Goal: Feedback & Contribution: Submit feedback/report problem

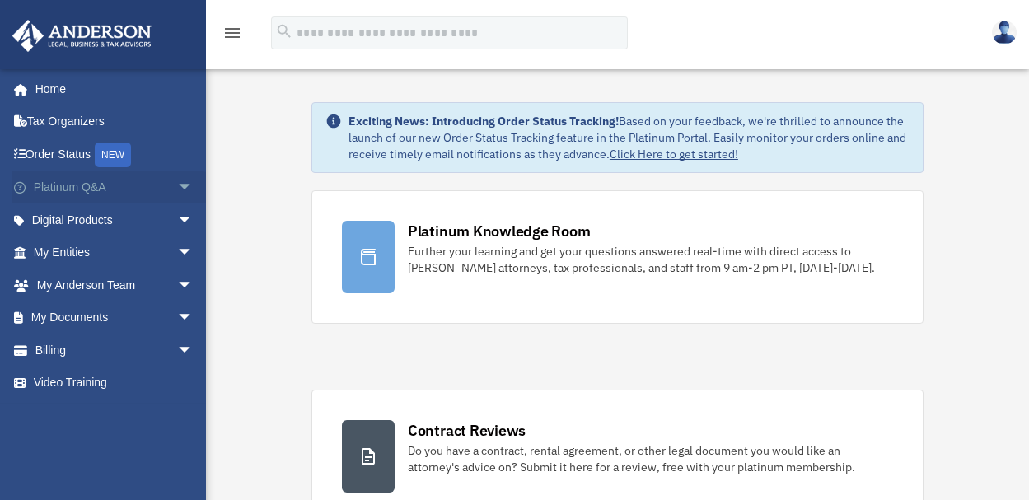
click at [76, 186] on link "Platinum Q&A arrow_drop_down" at bounding box center [115, 187] width 207 height 33
click at [177, 182] on span "arrow_drop_down" at bounding box center [193, 188] width 33 height 34
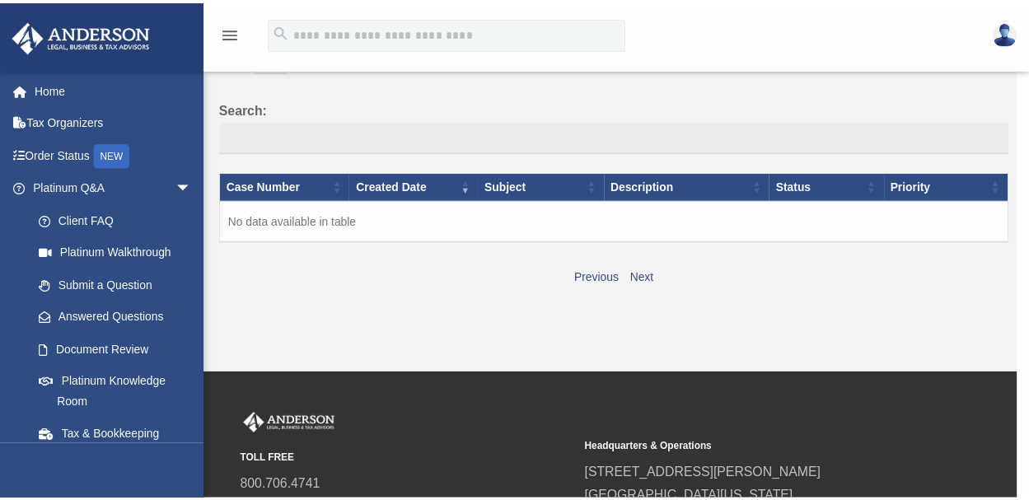
scroll to position [100, 0]
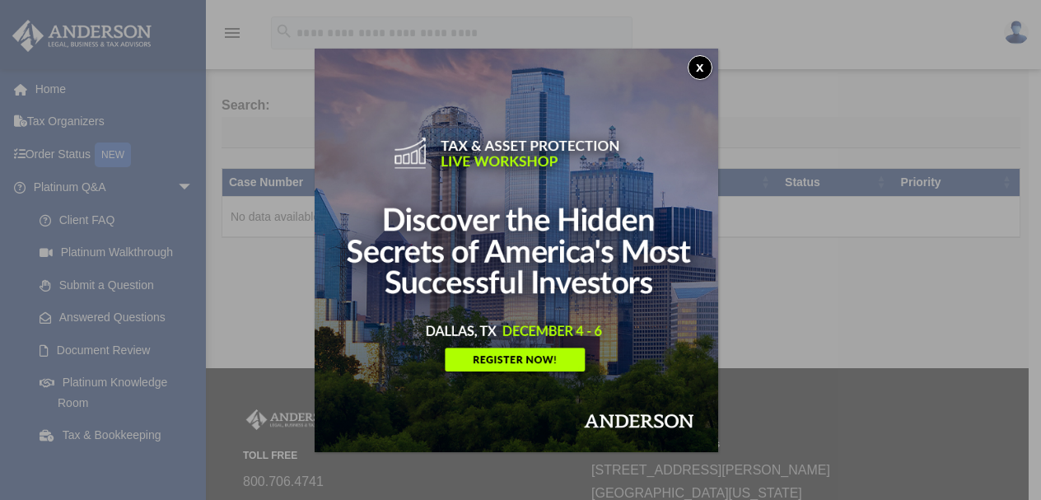
click at [705, 59] on button "x" at bounding box center [700, 67] width 25 height 25
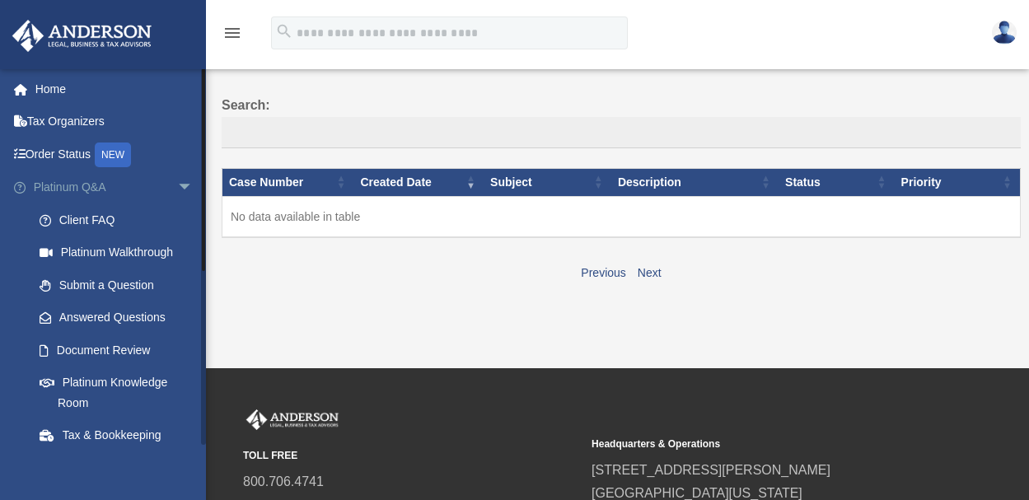
click at [177, 181] on span "arrow_drop_down" at bounding box center [193, 188] width 33 height 34
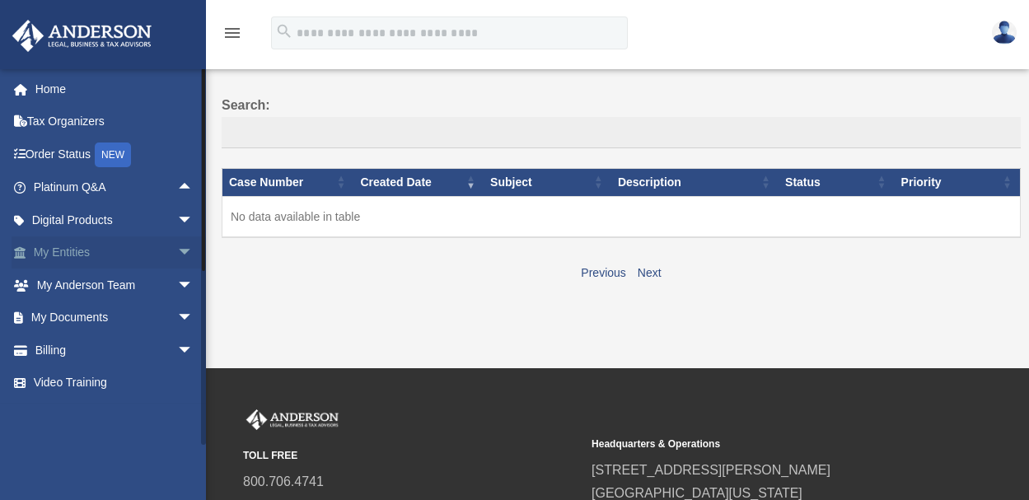
click at [95, 250] on link "My Entities arrow_drop_down" at bounding box center [115, 252] width 207 height 33
click at [177, 250] on span "arrow_drop_down" at bounding box center [193, 253] width 33 height 34
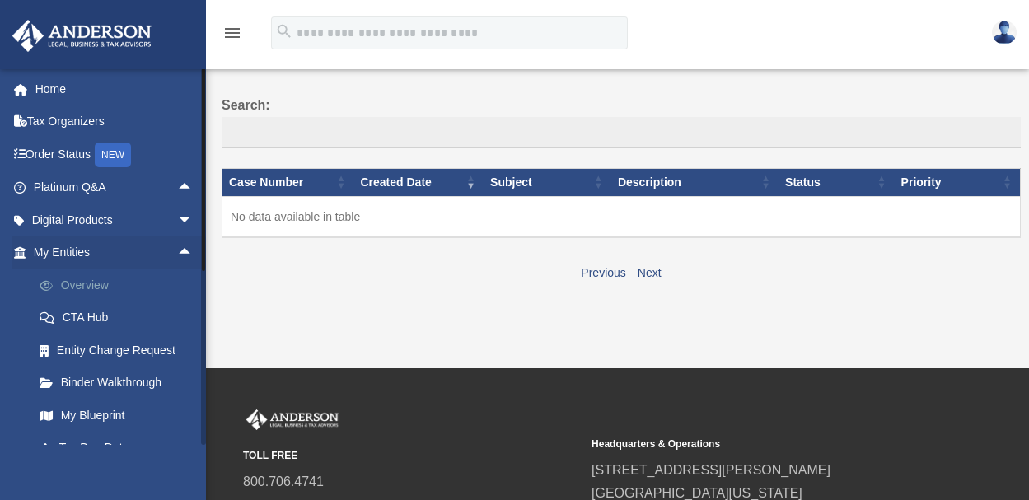
click at [96, 280] on link "Overview" at bounding box center [120, 285] width 195 height 33
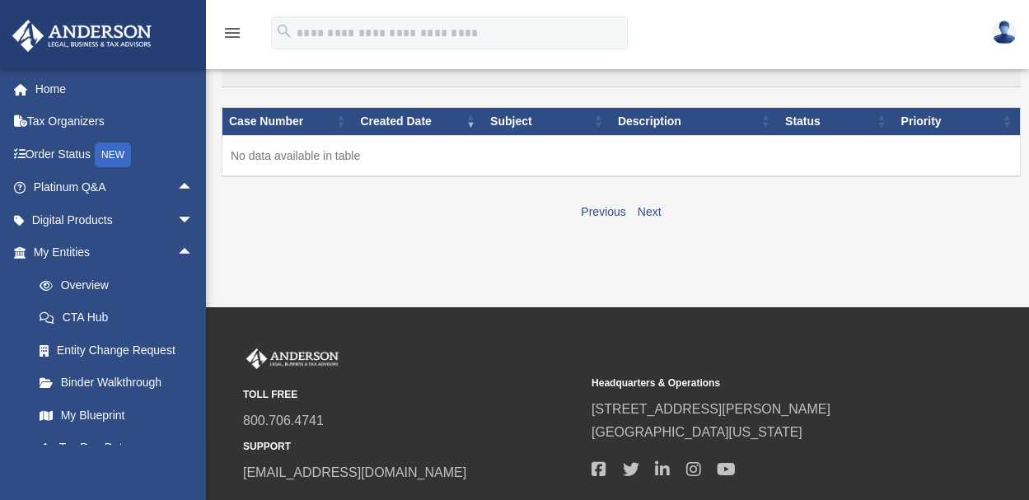
scroll to position [189, 0]
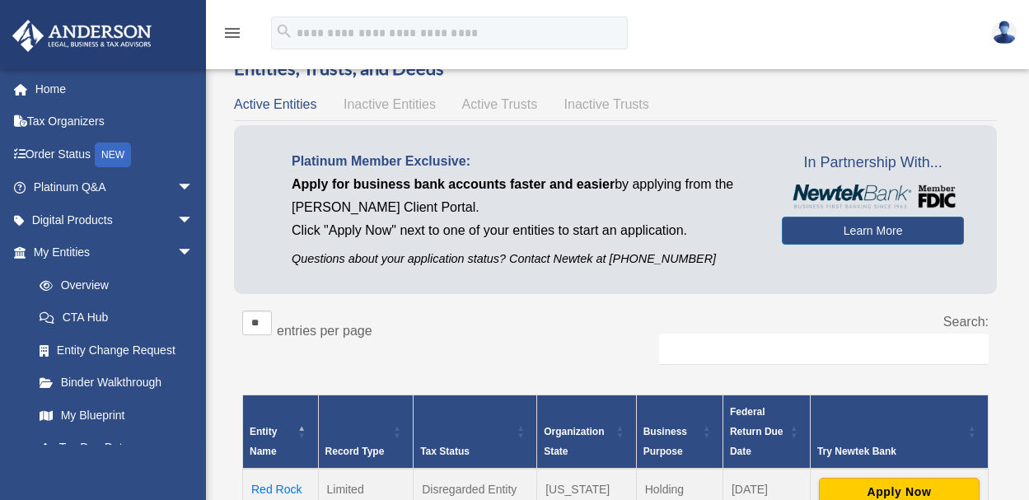
scroll to position [128, 0]
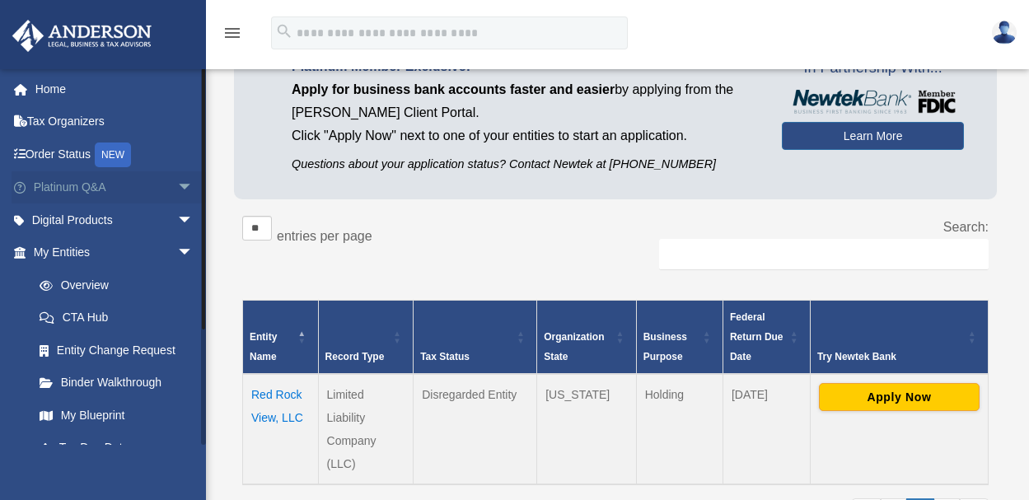
click at [177, 185] on span "arrow_drop_down" at bounding box center [193, 188] width 33 height 34
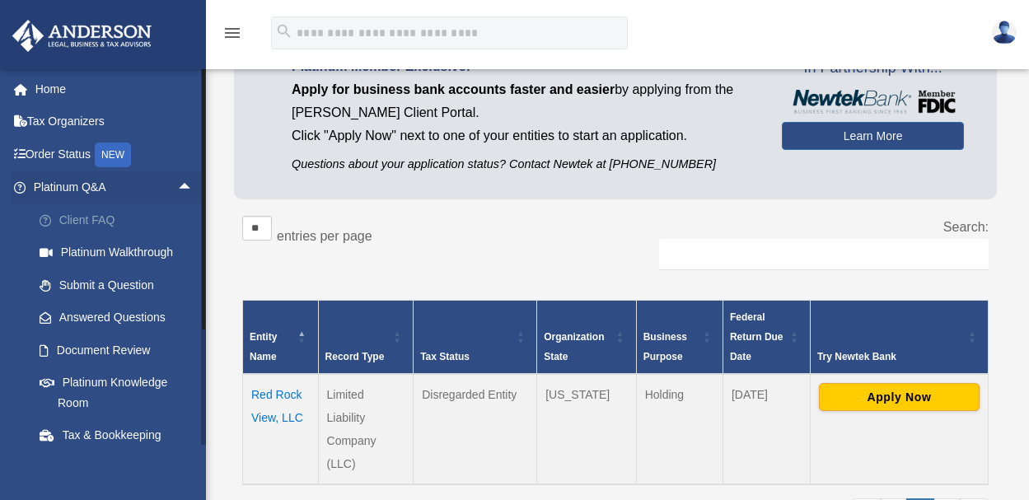
click at [108, 217] on link "Client FAQ" at bounding box center [120, 219] width 195 height 33
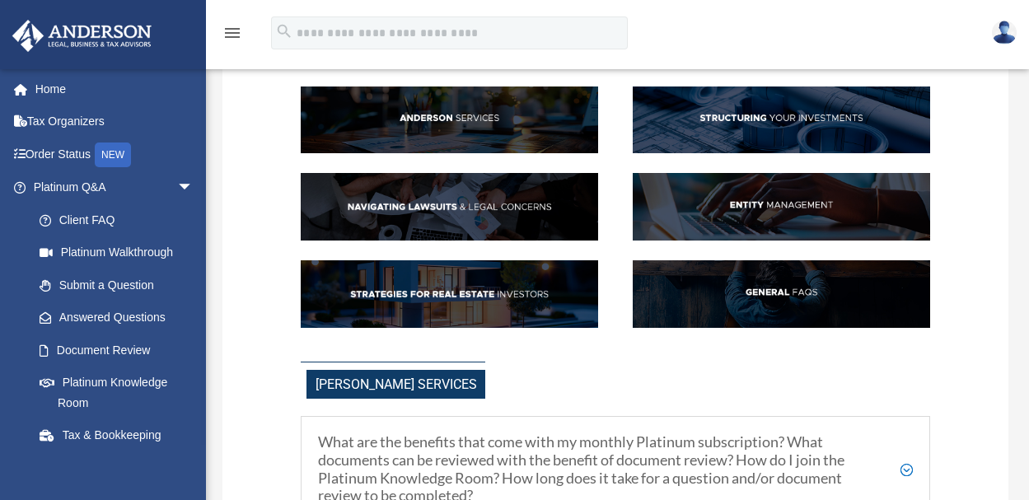
scroll to position [152, 0]
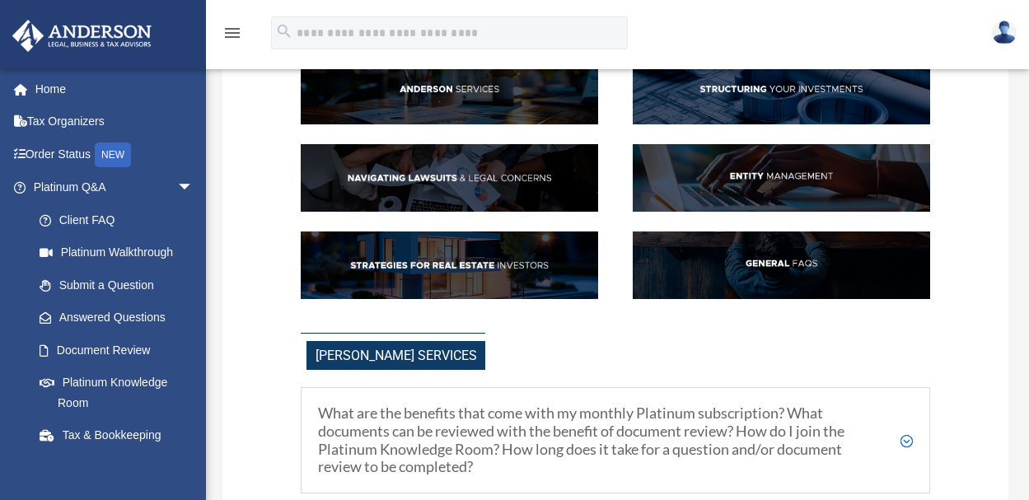
click at [471, 257] on img at bounding box center [449, 265] width 297 height 68
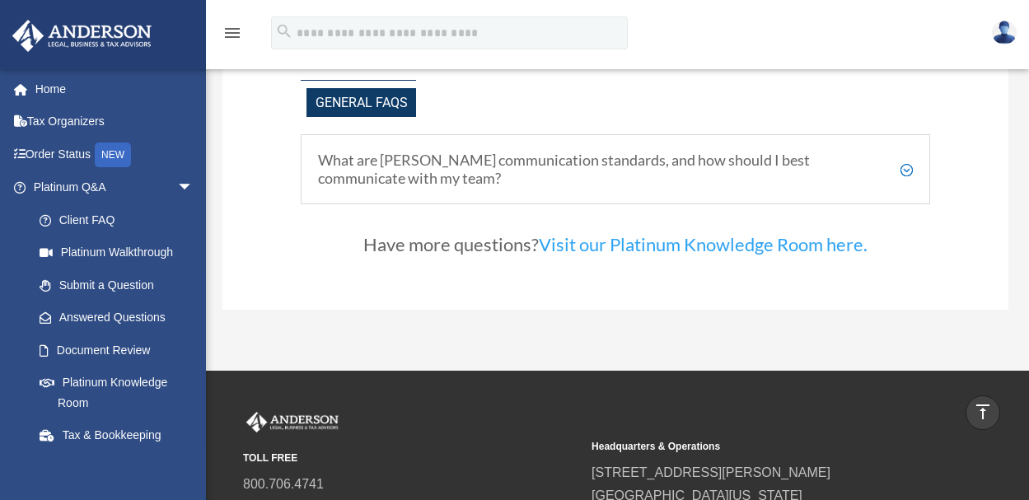
scroll to position [3318, 0]
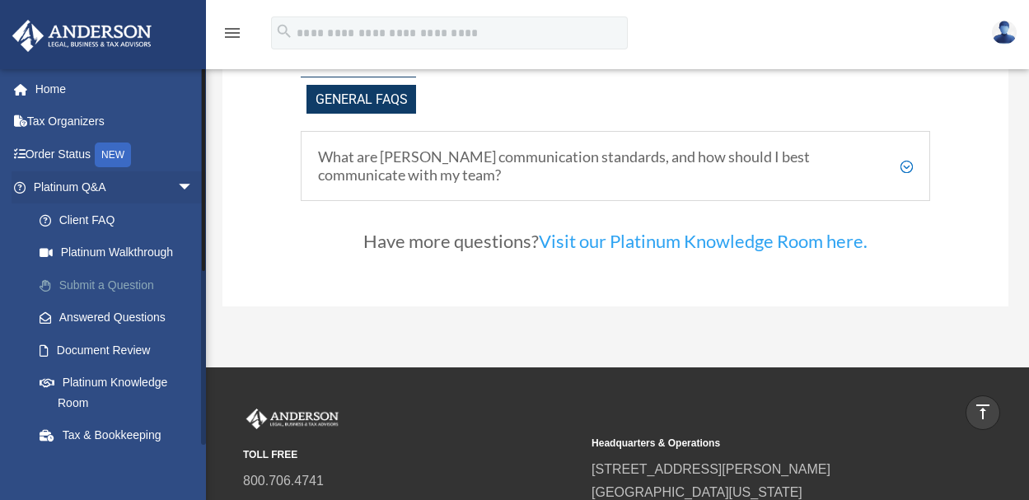
click at [145, 283] on link "Submit a Question" at bounding box center [120, 285] width 195 height 33
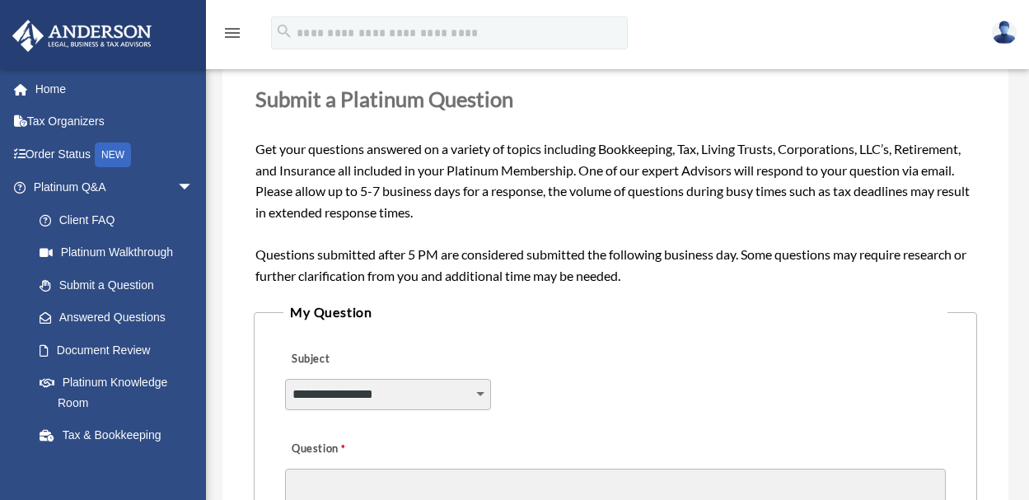
scroll to position [223, 0]
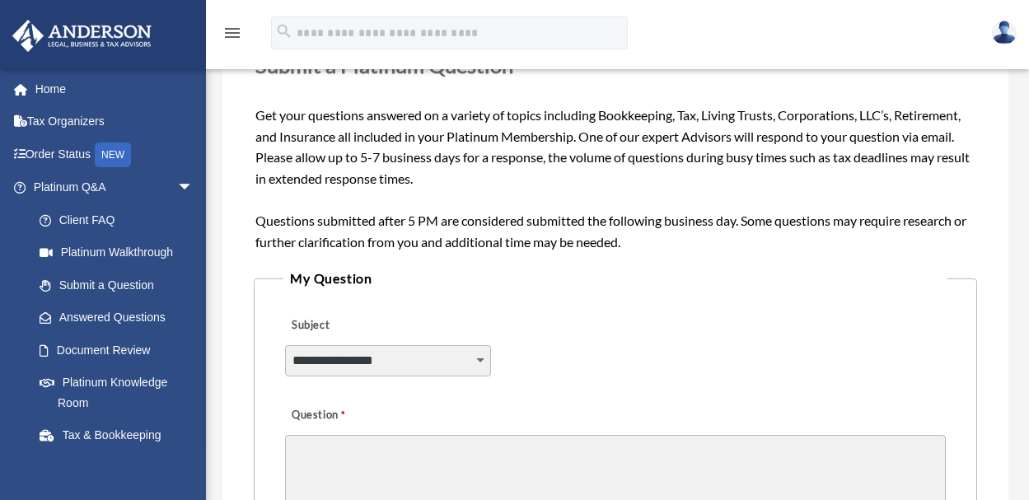
click at [476, 361] on select "**********" at bounding box center [388, 360] width 206 height 31
select select "******"
click at [372, 455] on textarea "Question" at bounding box center [615, 476] width 661 height 83
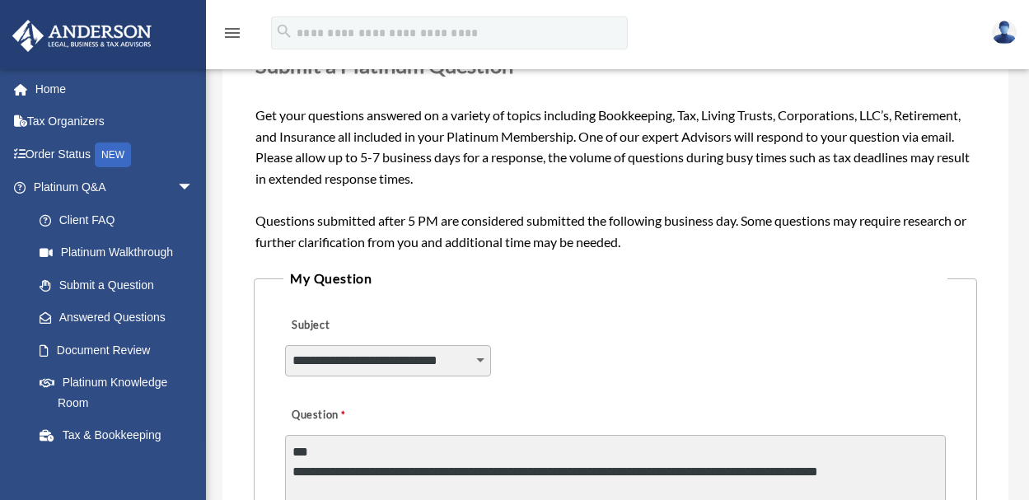
drag, startPoint x: 372, startPoint y: 454, endPoint x: 398, endPoint y: 473, distance: 32.5
click at [398, 473] on textarea "**********" at bounding box center [615, 476] width 661 height 83
click at [456, 474] on textarea "**********" at bounding box center [615, 476] width 661 height 83
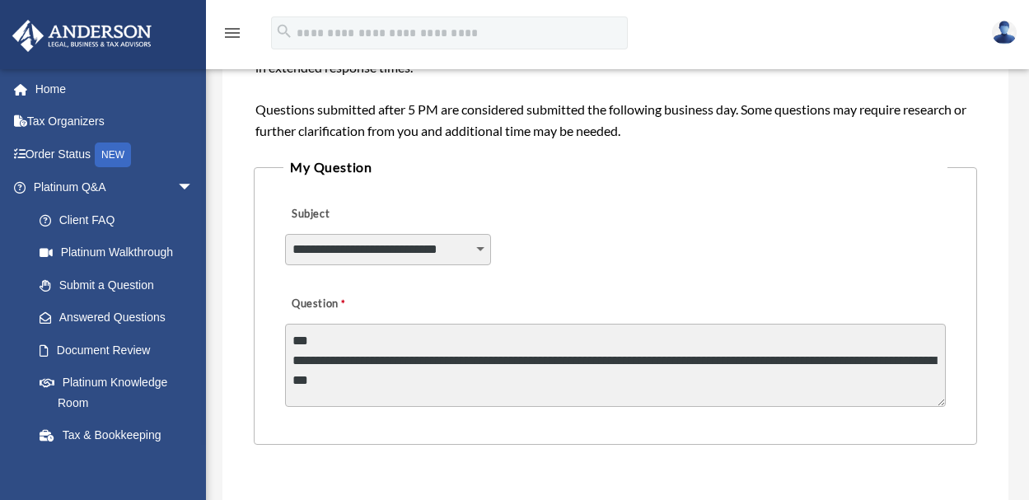
scroll to position [338, 0]
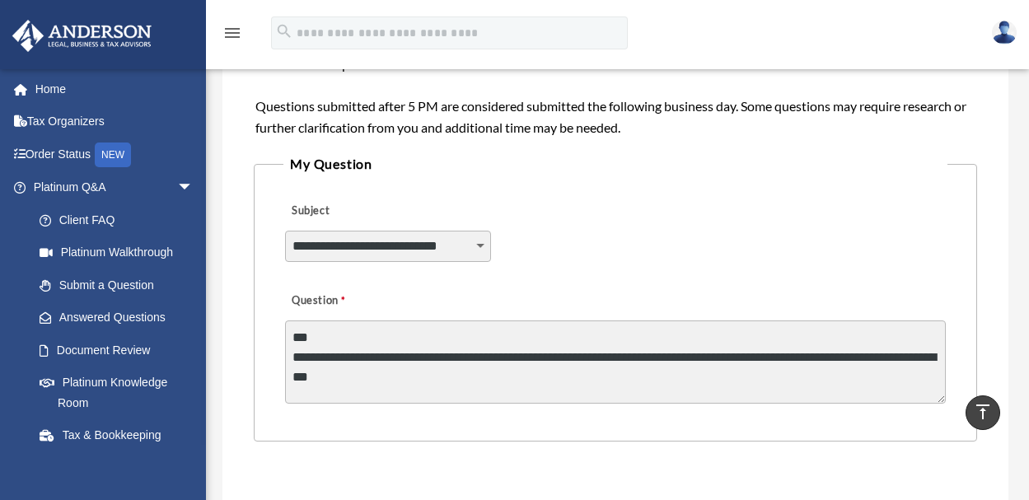
click at [404, 378] on textarea "**********" at bounding box center [615, 361] width 661 height 83
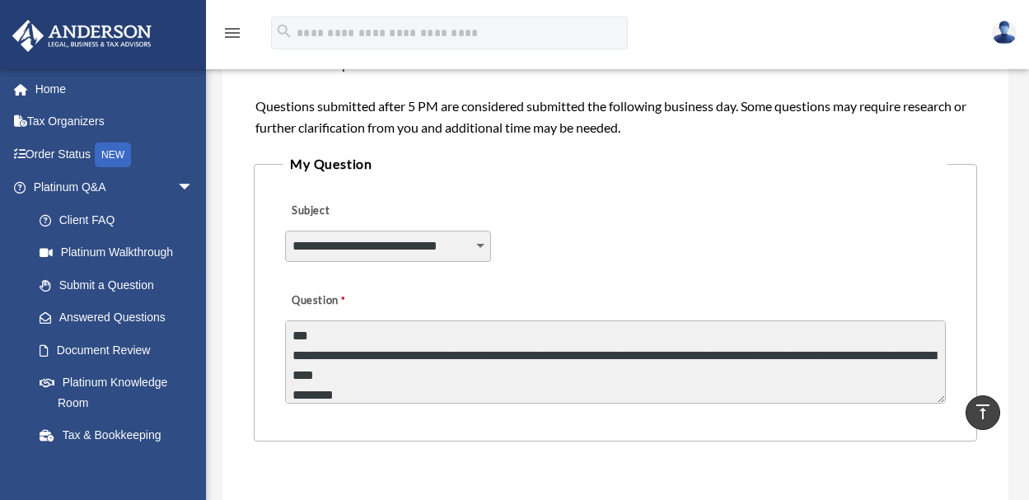
scroll to position [21, 0]
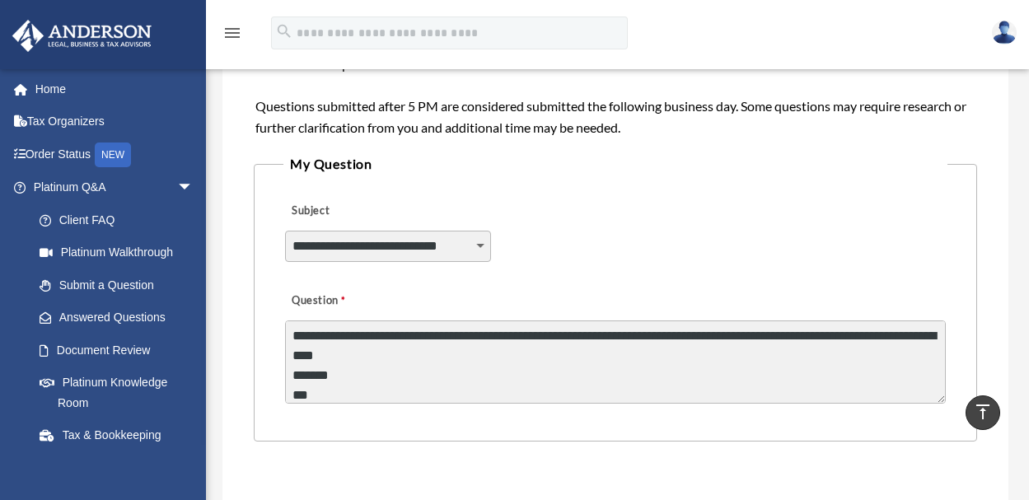
type textarea "**********"
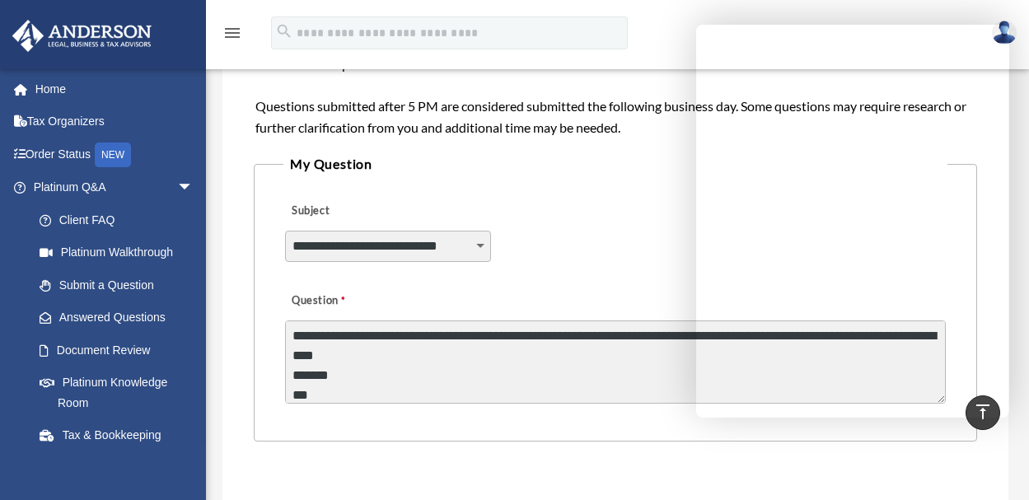
click at [432, 371] on textarea "**********" at bounding box center [615, 361] width 660 height 83
drag, startPoint x: 293, startPoint y: 337, endPoint x: 526, endPoint y: 362, distance: 234.5
click at [526, 362] on textarea "**********" at bounding box center [615, 361] width 660 height 83
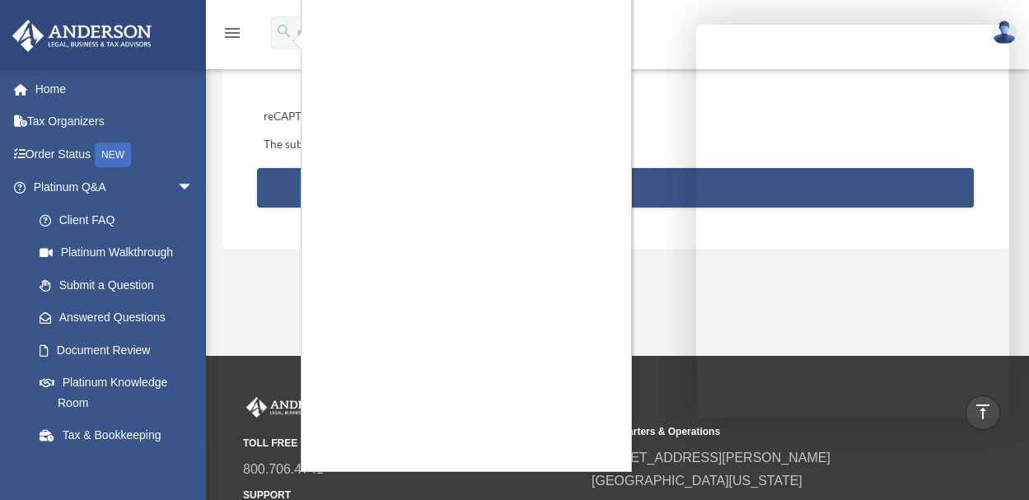
scroll to position [821, 0]
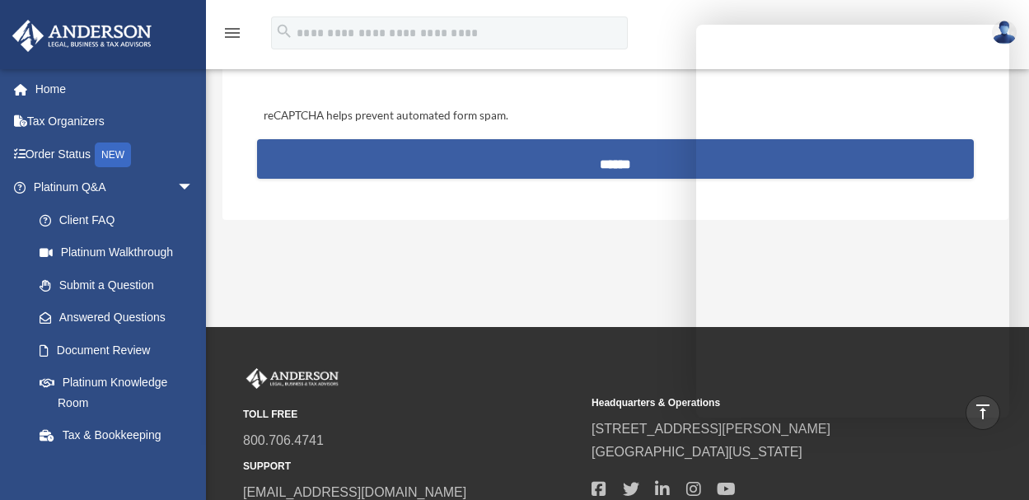
click at [603, 161] on input "******" at bounding box center [615, 159] width 717 height 40
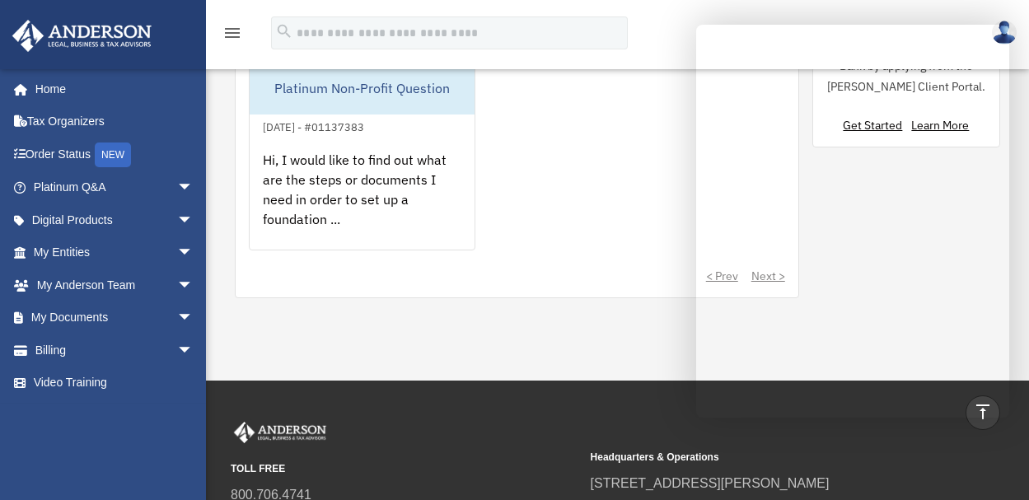
scroll to position [1230, 0]
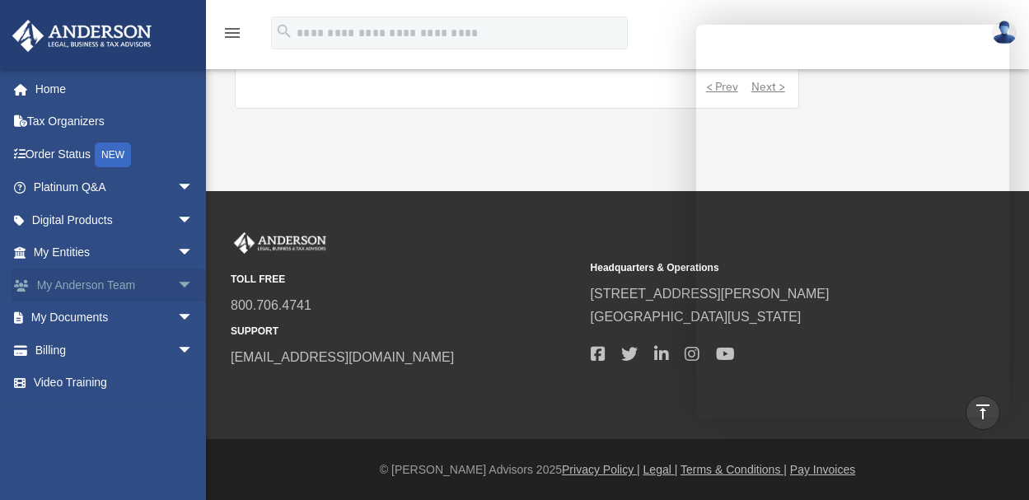
click at [177, 283] on span "arrow_drop_down" at bounding box center [193, 286] width 33 height 34
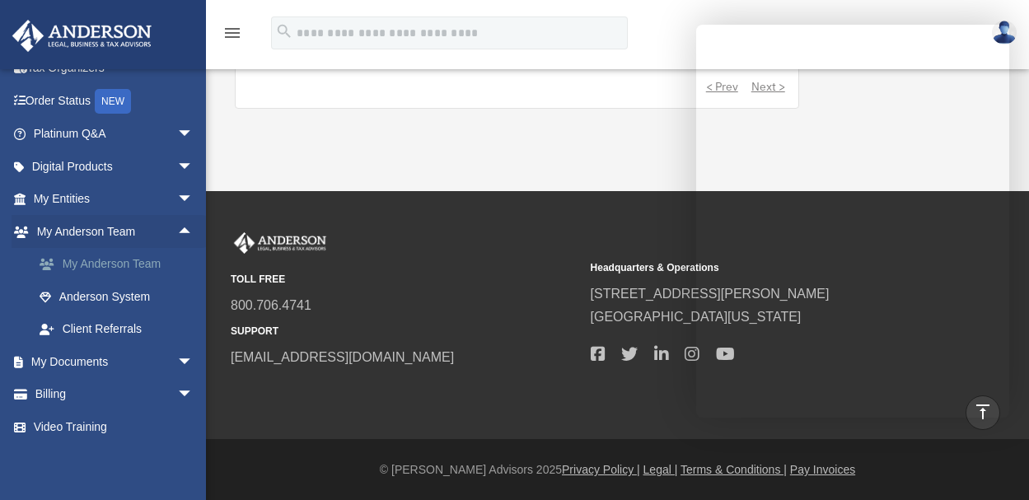
scroll to position [55, 0]
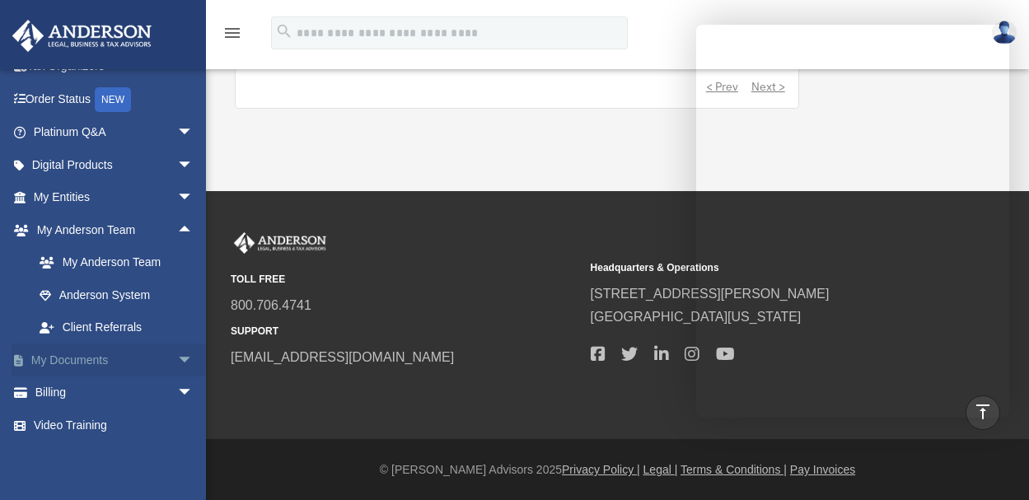
click at [178, 353] on span "arrow_drop_down" at bounding box center [193, 360] width 33 height 34
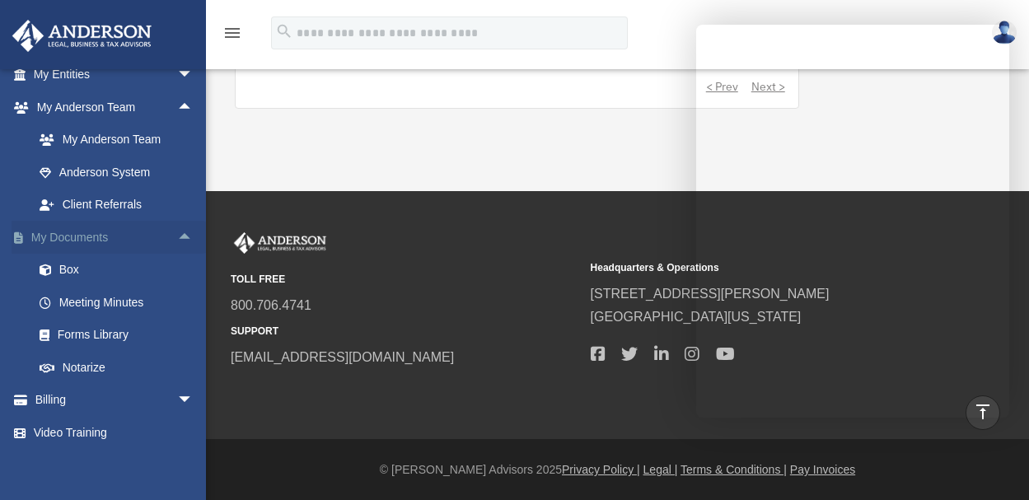
scroll to position [185, 0]
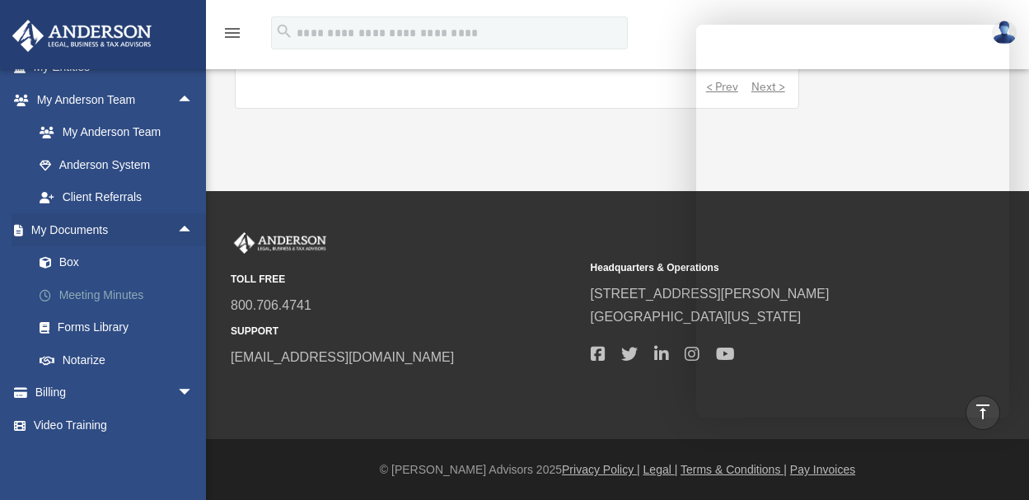
click at [119, 292] on link "Meeting Minutes" at bounding box center [120, 294] width 195 height 33
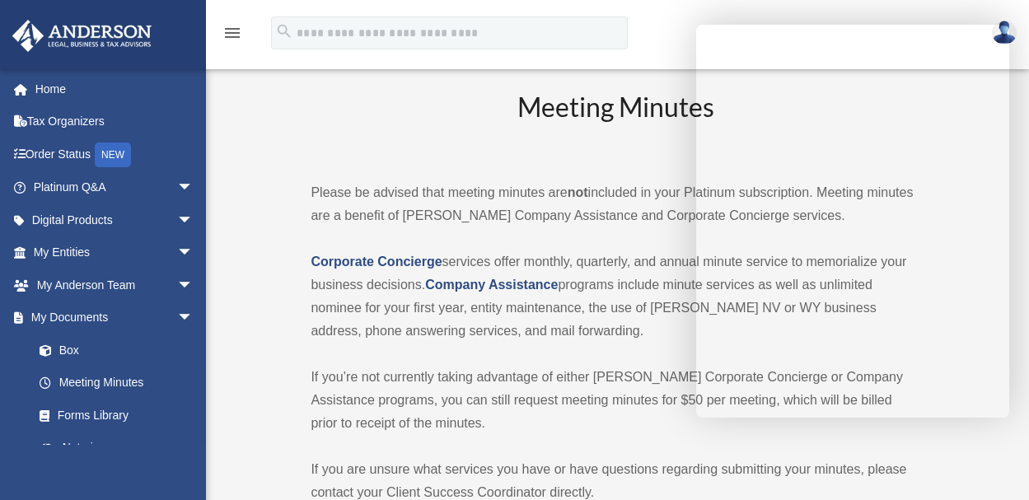
click at [482, 147] on h2 "Meeting Minutes" at bounding box center [615, 123] width 609 height 68
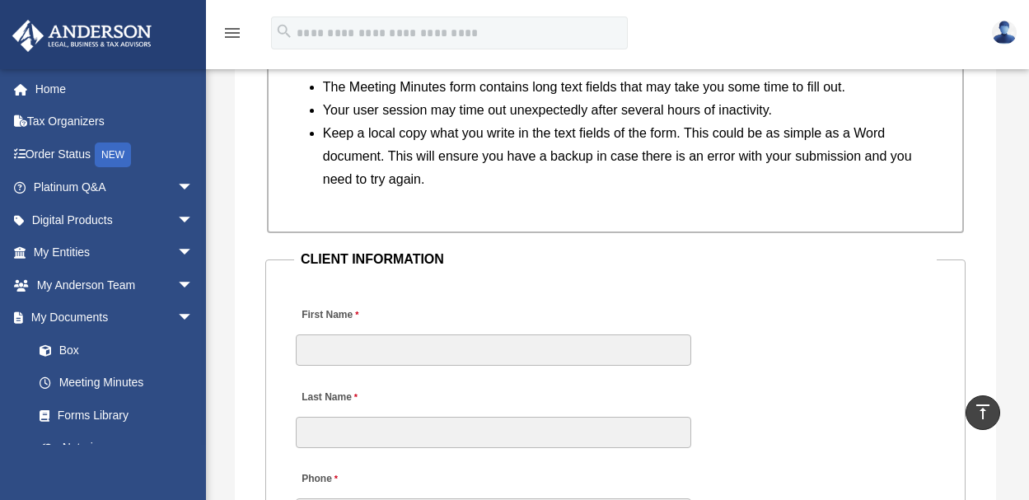
scroll to position [1684, 0]
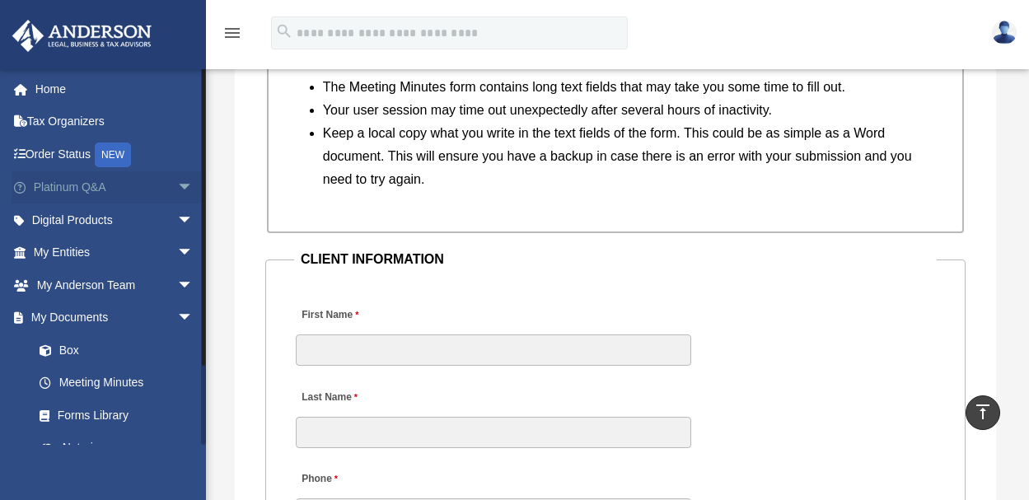
click at [177, 183] on span "arrow_drop_down" at bounding box center [193, 188] width 33 height 34
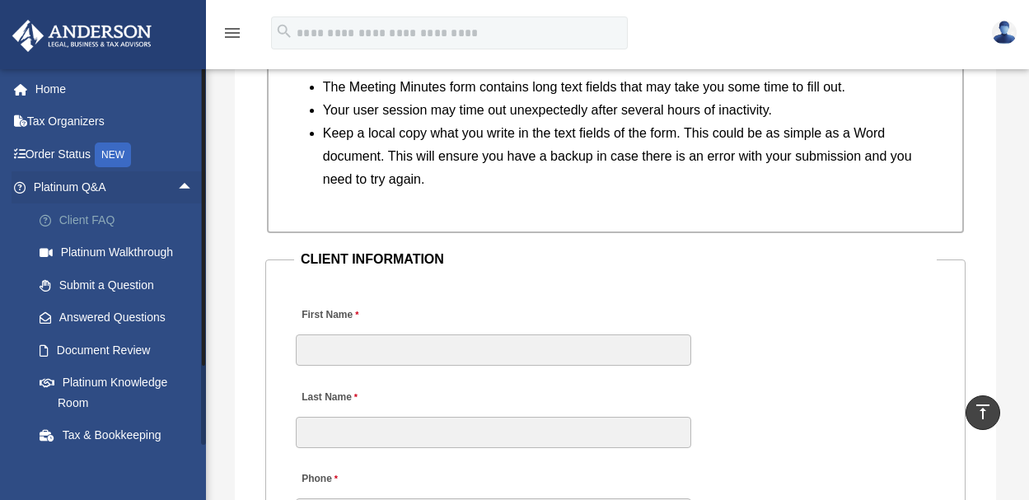
click at [104, 222] on link "Client FAQ" at bounding box center [120, 219] width 195 height 33
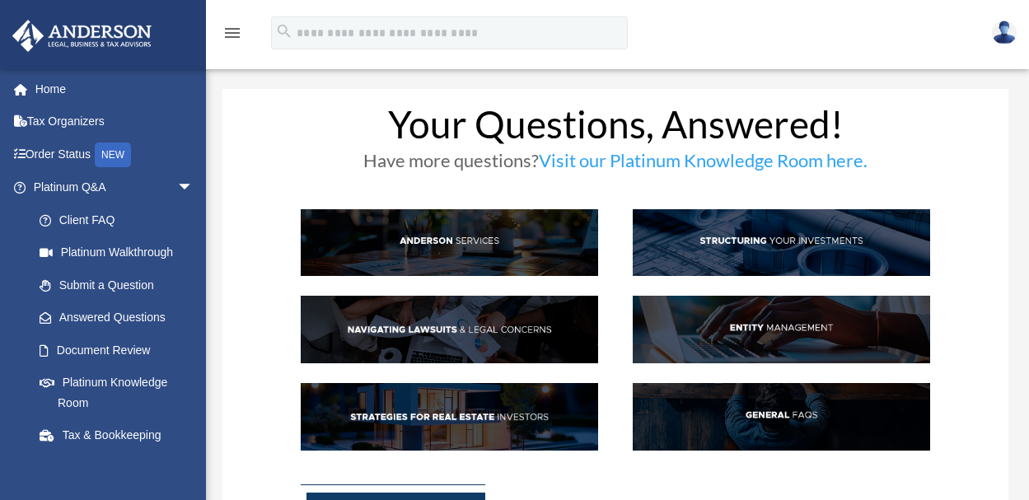
click at [804, 409] on img at bounding box center [781, 417] width 297 height 68
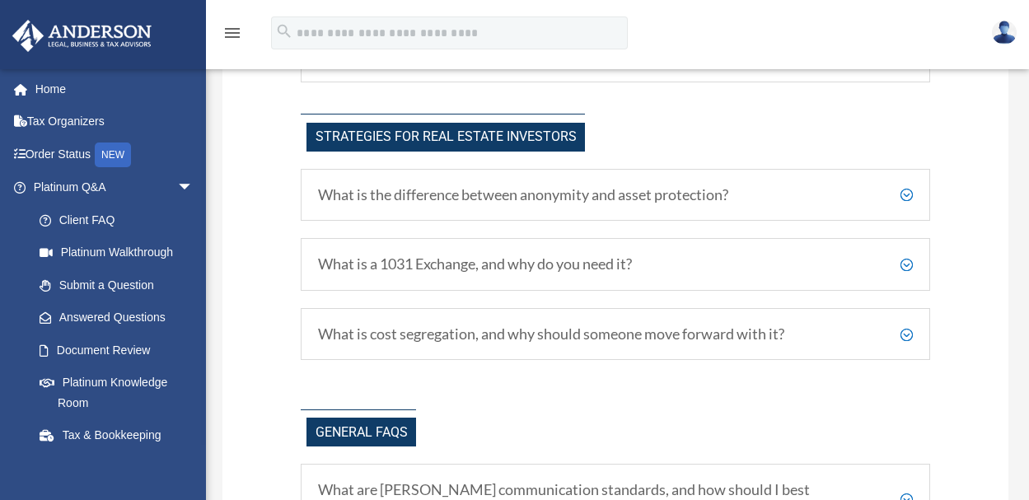
scroll to position [3294, 0]
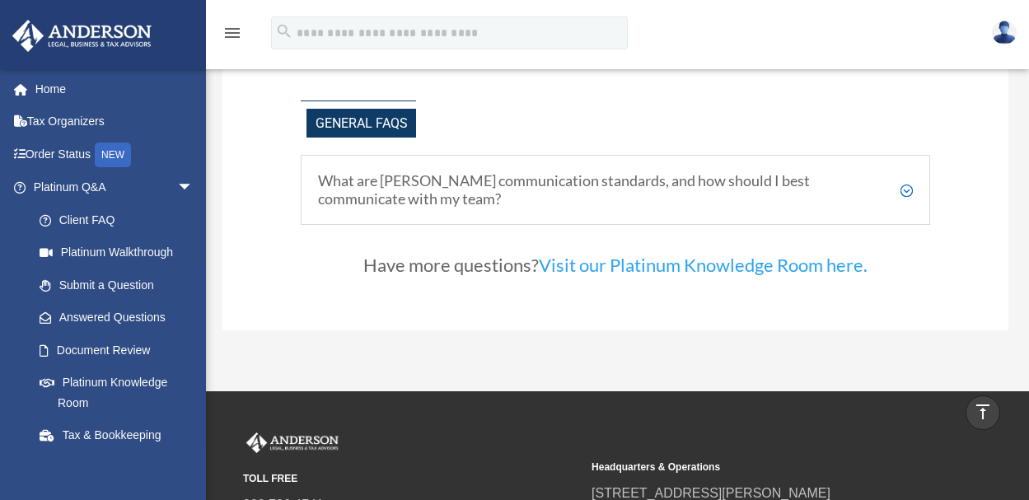
click at [904, 186] on h5 "What are [PERSON_NAME] communication standards, and how should I best communica…" at bounding box center [615, 189] width 594 height 35
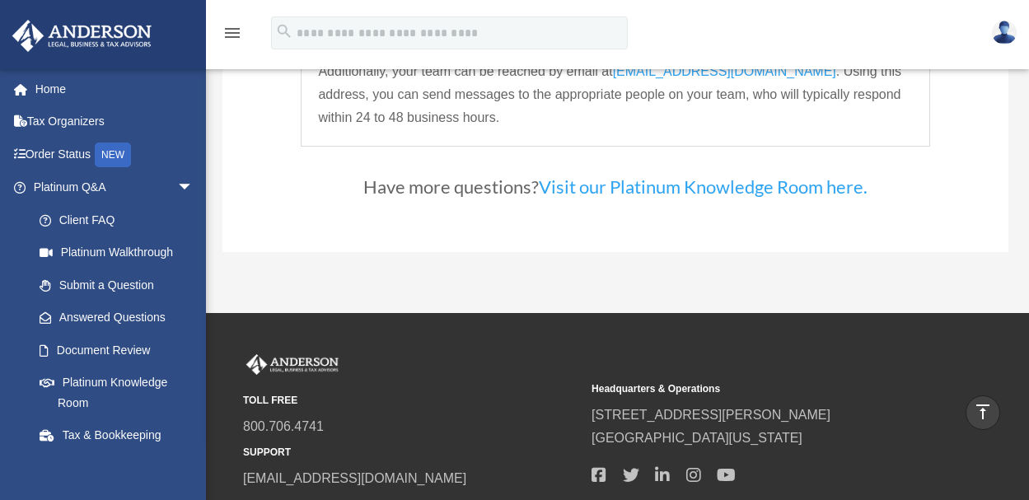
scroll to position [3601, 0]
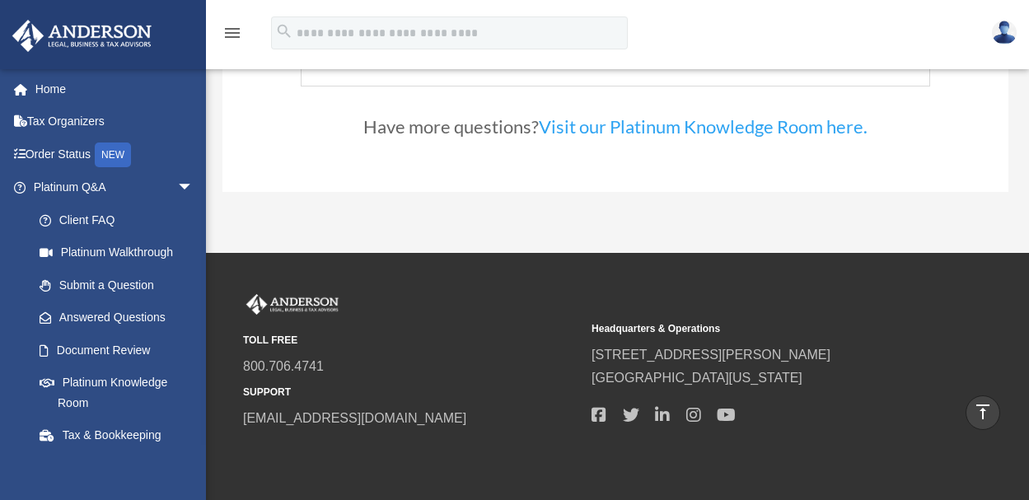
click at [847, 123] on link "Visit our Platinum Knowledge Room here." at bounding box center [703, 130] width 329 height 30
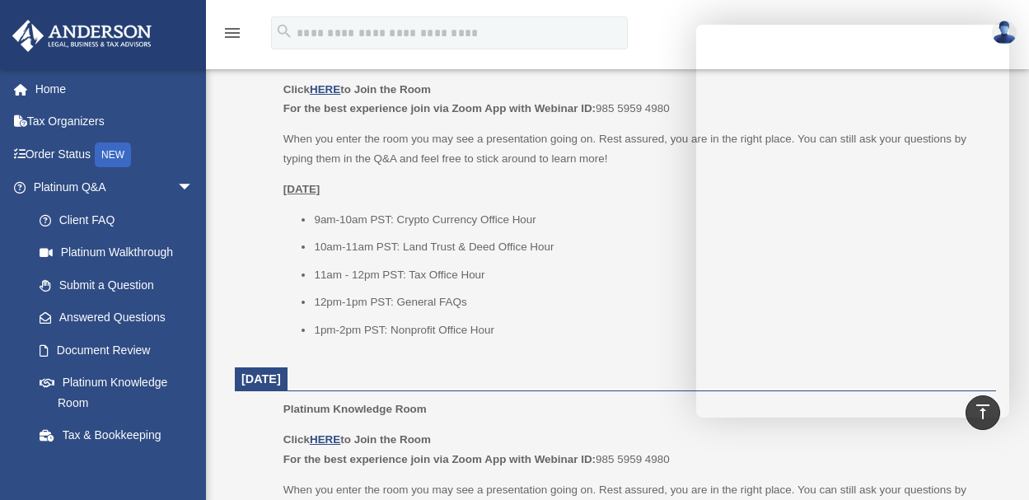
scroll to position [1129, 0]
